Goal: Communication & Community: Connect with others

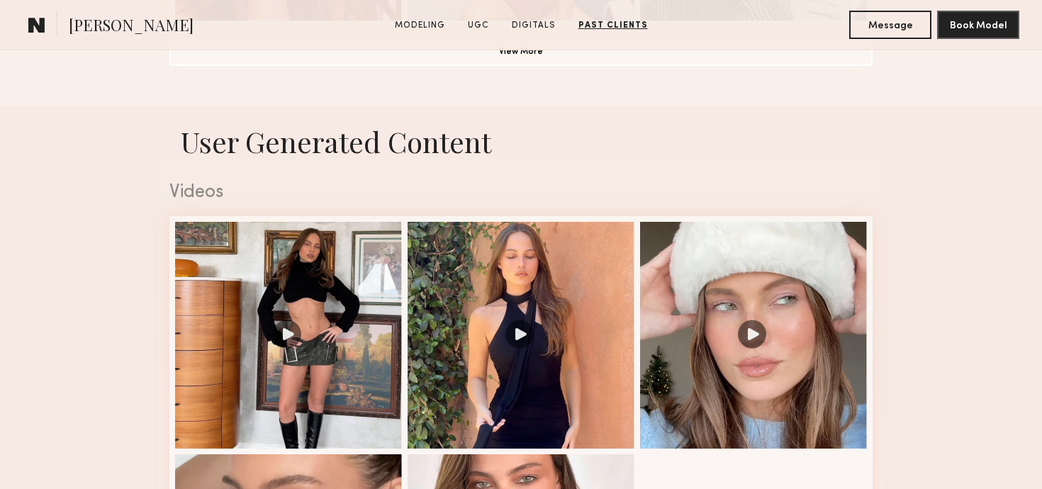
scroll to position [1308, 0]
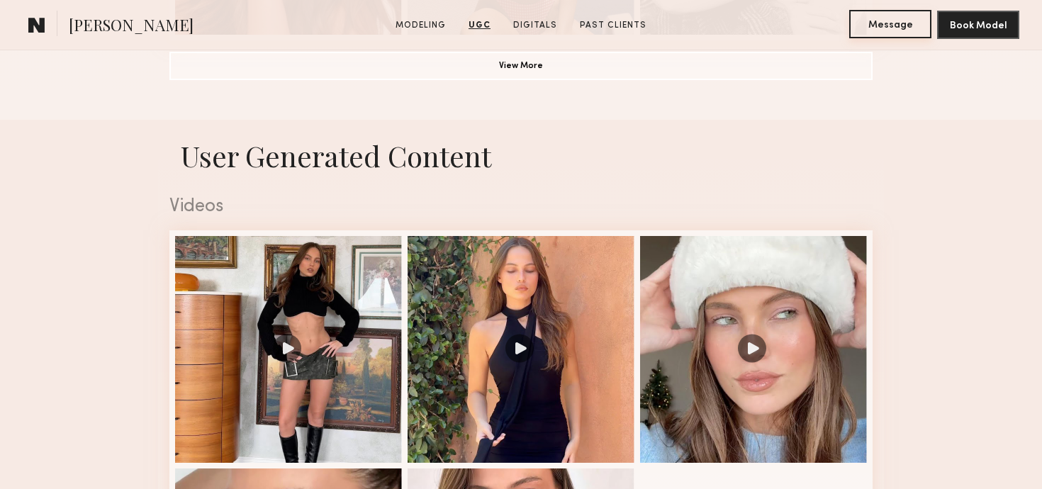
click at [889, 29] on button "Message" at bounding box center [890, 24] width 82 height 28
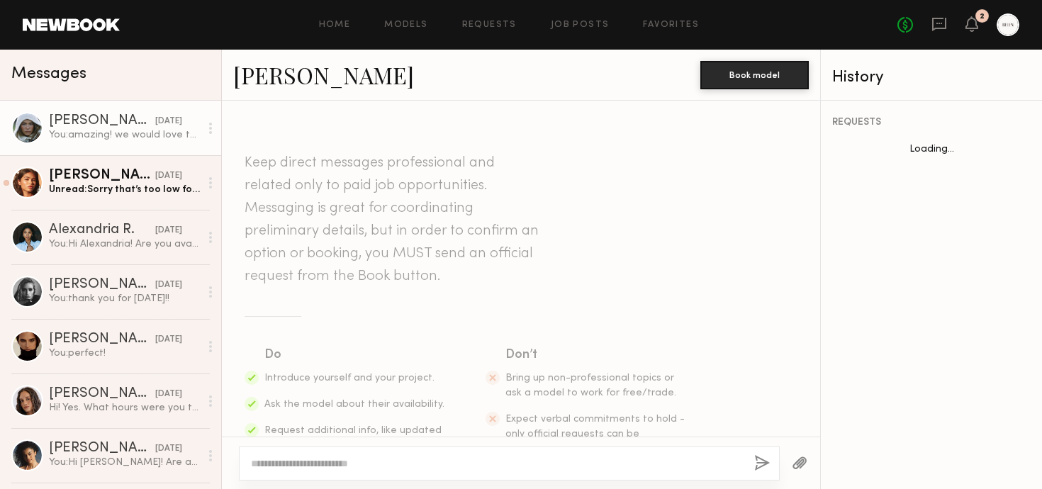
scroll to position [508, 0]
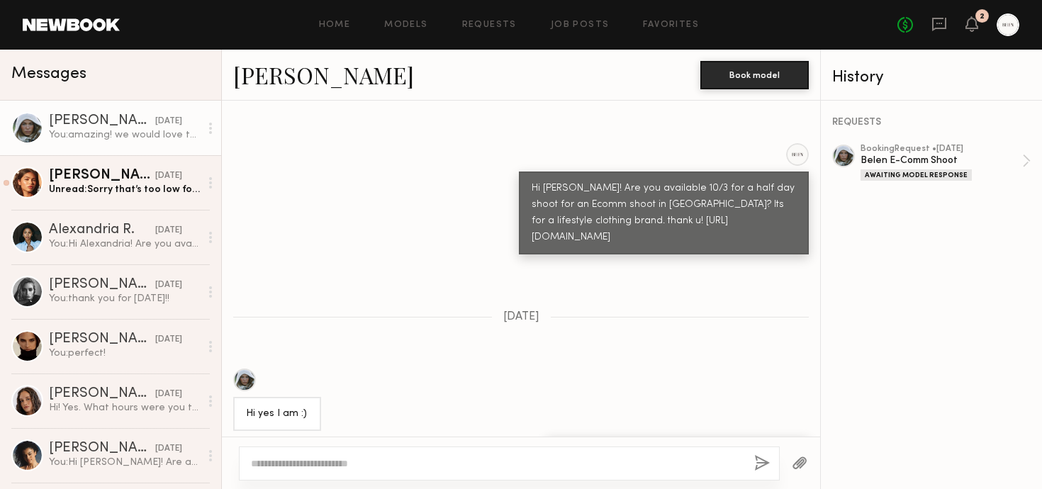
click at [296, 62] on link "Mallory P." at bounding box center [323, 75] width 181 height 30
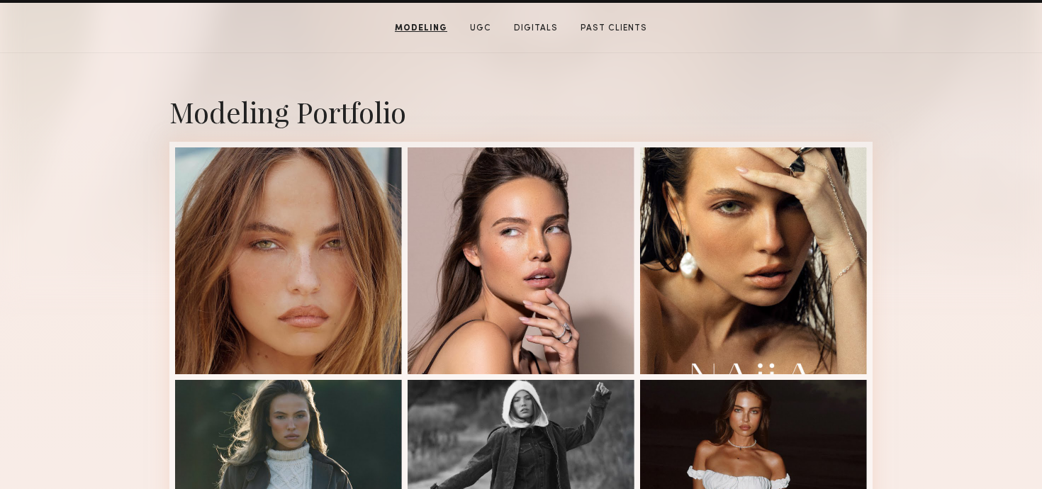
scroll to position [159, 0]
